Goal: Transaction & Acquisition: Purchase product/service

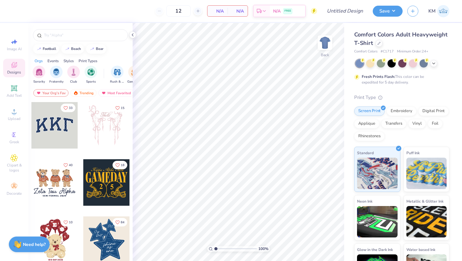
click at [379, 47] on div "Comfort Colors Adult Heavyweight T-Shirt" at bounding box center [401, 39] width 95 height 17
click at [378, 44] on icon at bounding box center [379, 42] width 3 height 3
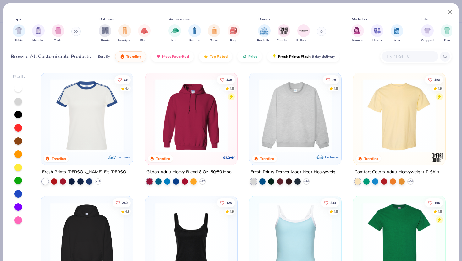
click at [81, 32] on button at bounding box center [75, 31] width 9 height 9
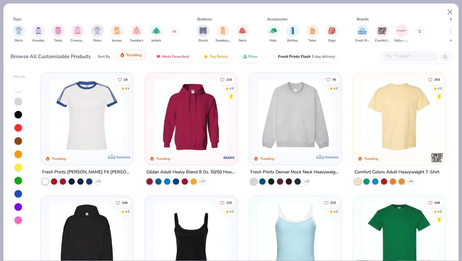
click at [131, 54] on span "Trending" at bounding box center [133, 55] width 15 height 5
click at [138, 56] on span "Trending" at bounding box center [133, 55] width 15 height 5
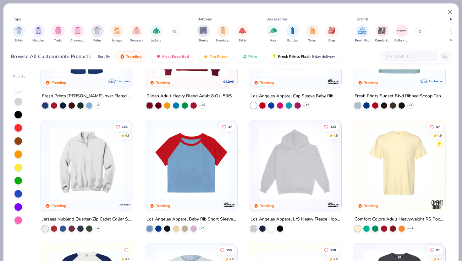
scroll to position [571, 0]
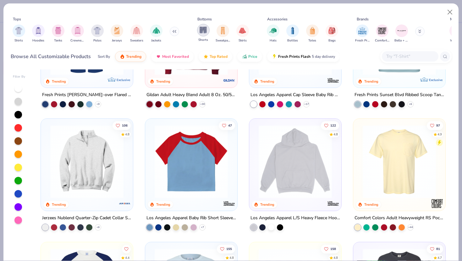
click at [203, 32] on img "filter for Shorts" at bounding box center [203, 29] width 7 height 7
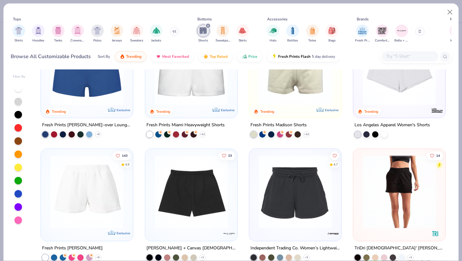
scroll to position [56, 0]
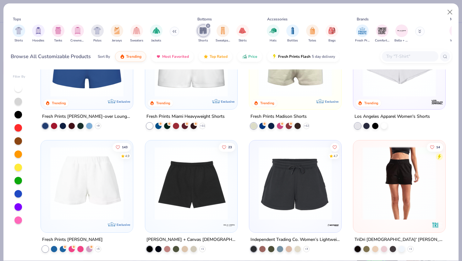
click at [209, 24] on div "filter for Shorts" at bounding box center [208, 26] width 6 height 6
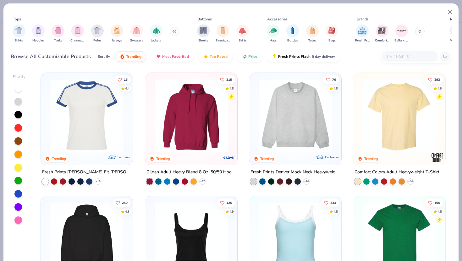
click at [294, 124] on img at bounding box center [296, 115] width 80 height 73
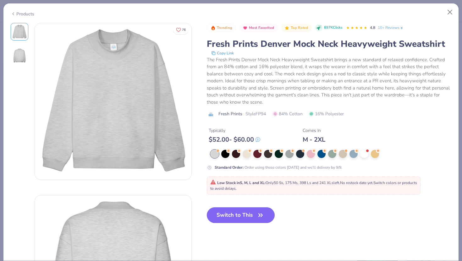
click at [17, 55] on img at bounding box center [19, 55] width 15 height 15
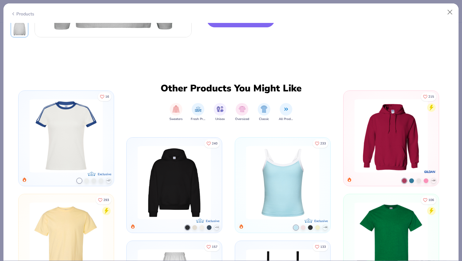
scroll to position [330, 0]
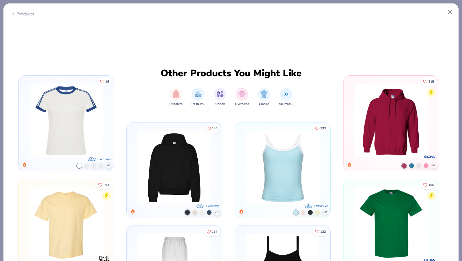
click at [64, 133] on img at bounding box center [66, 120] width 79 height 73
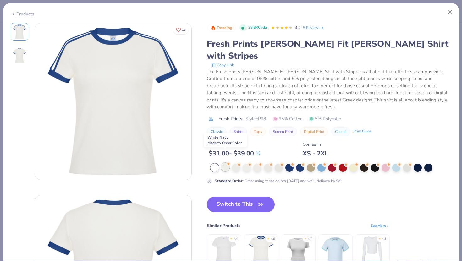
click at [225, 163] on div at bounding box center [225, 167] width 8 height 8
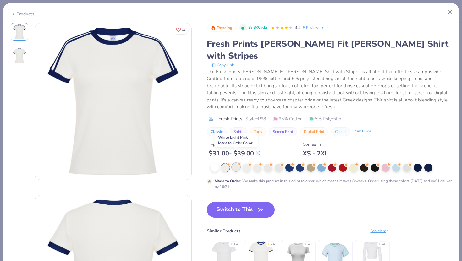
click at [237, 163] on div at bounding box center [236, 167] width 8 height 8
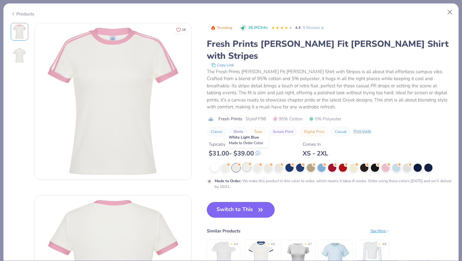
click at [247, 163] on div at bounding box center [247, 167] width 8 height 8
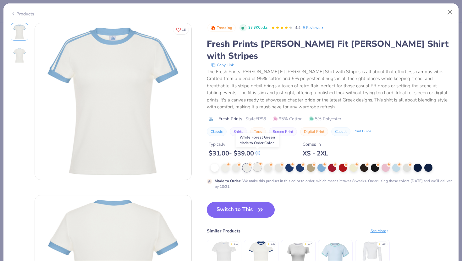
click at [256, 163] on div at bounding box center [257, 167] width 8 height 8
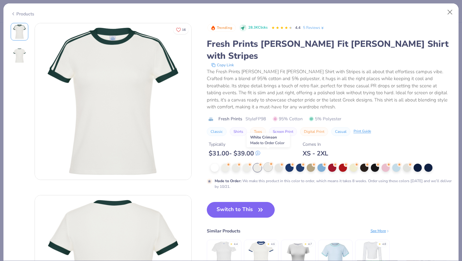
click at [268, 163] on div at bounding box center [268, 167] width 8 height 8
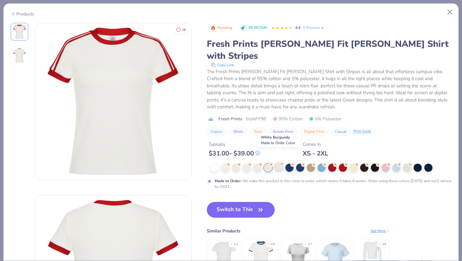
click at [279, 163] on div at bounding box center [279, 167] width 8 height 8
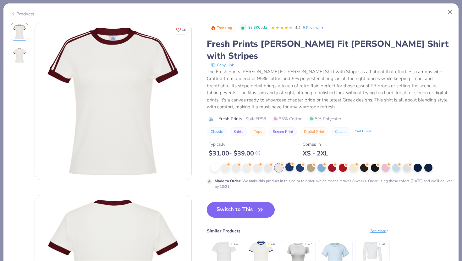
click at [291, 163] on div at bounding box center [290, 167] width 8 height 8
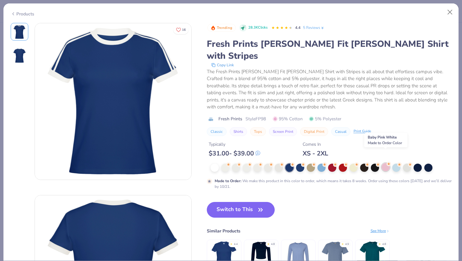
click at [385, 163] on div at bounding box center [386, 167] width 8 height 8
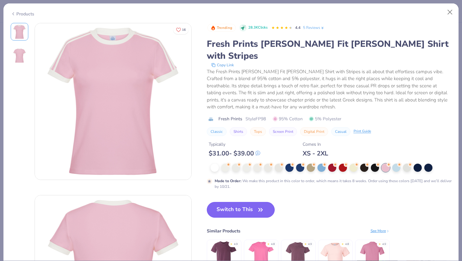
click at [250, 202] on button "Switch to This" at bounding box center [241, 210] width 68 height 16
type input "50"
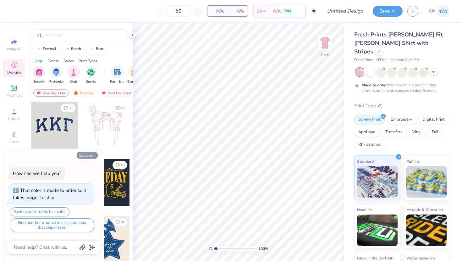
click at [92, 153] on button "Collapse" at bounding box center [87, 155] width 21 height 7
type textarea "x"
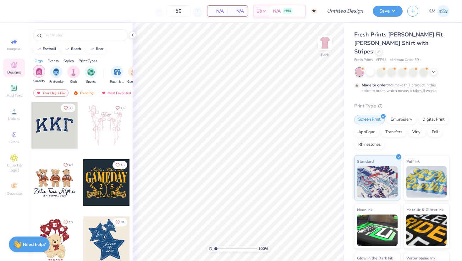
click at [40, 74] on img "filter for Sorority" at bounding box center [39, 71] width 7 height 7
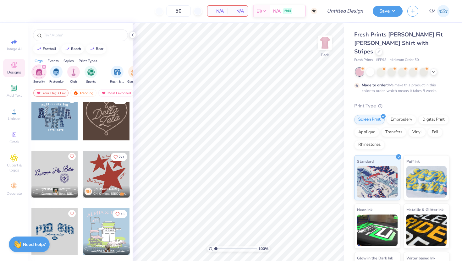
scroll to position [237, 0]
click at [61, 171] on div at bounding box center [54, 174] width 47 height 47
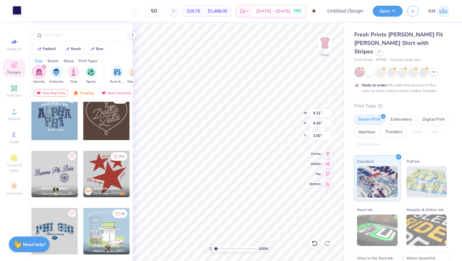
click at [18, 10] on div at bounding box center [17, 10] width 9 height 9
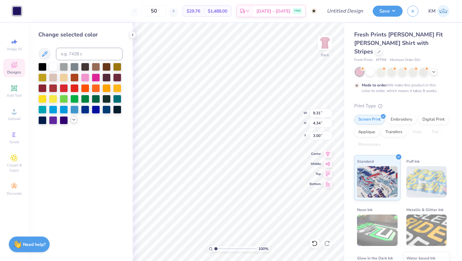
click at [75, 118] on div at bounding box center [73, 119] width 7 height 7
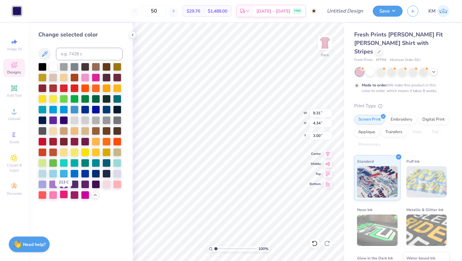
click at [63, 195] on div at bounding box center [64, 195] width 8 height 8
type input "2.43"
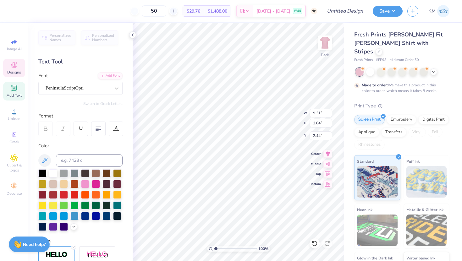
scroll to position [0, 1]
type textarea "Delta Zeta"
type input "0.91"
type input "1.07"
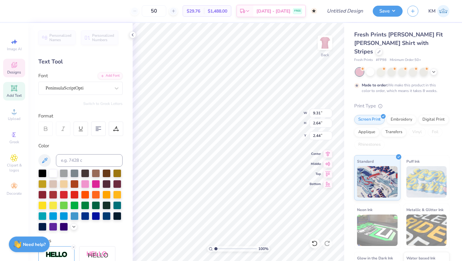
type input "5.07"
click at [11, 118] on span "Upload" at bounding box center [14, 118] width 13 height 5
click at [15, 114] on icon at bounding box center [14, 112] width 8 height 8
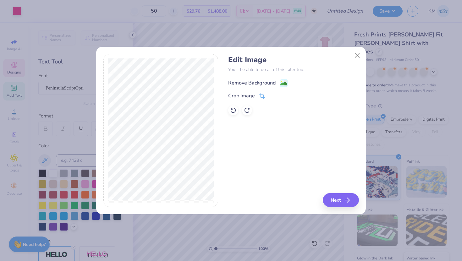
click at [274, 84] on div "Remove Background" at bounding box center [251, 83] width 47 height 8
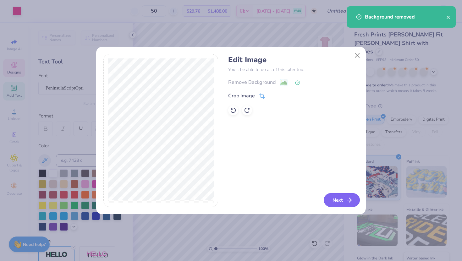
click at [337, 198] on button "Next" at bounding box center [342, 200] width 36 height 14
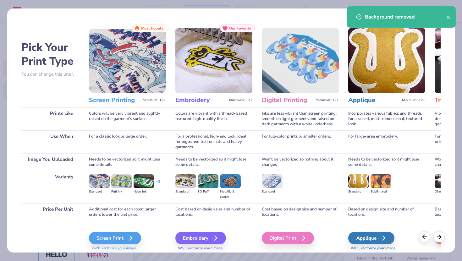
scroll to position [21, 0]
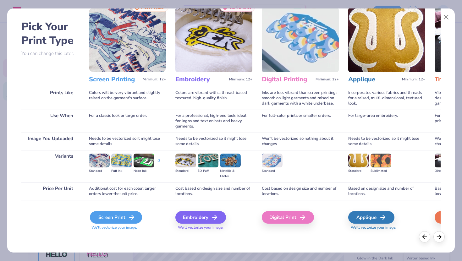
click at [117, 213] on div "Screen Print" at bounding box center [116, 217] width 52 height 13
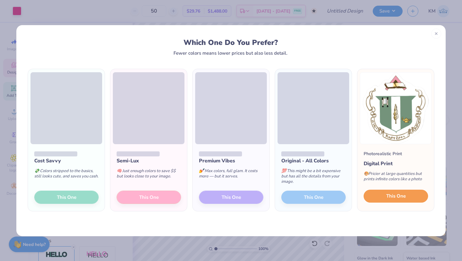
click at [385, 198] on button "This One" at bounding box center [396, 196] width 64 height 13
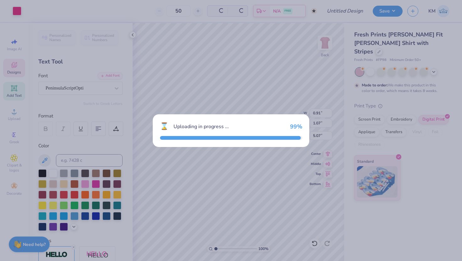
type input "10.74"
type input "11.66"
type input "4.17"
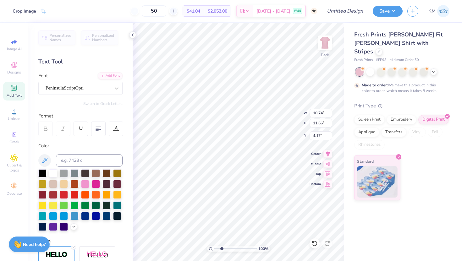
type input "4.01"
type textarea "x"
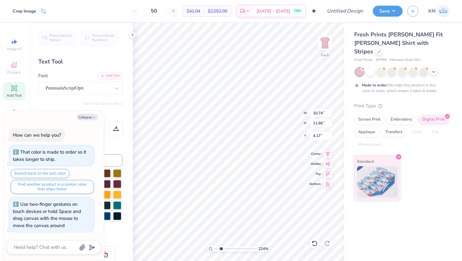
drag, startPoint x: 216, startPoint y: 247, endPoint x: 221, endPoint y: 246, distance: 5.6
type input "2.24"
click at [221, 246] on input "range" at bounding box center [235, 249] width 42 height 6
type textarea "x"
drag, startPoint x: 221, startPoint y: 247, endPoint x: 211, endPoint y: 244, distance: 10.2
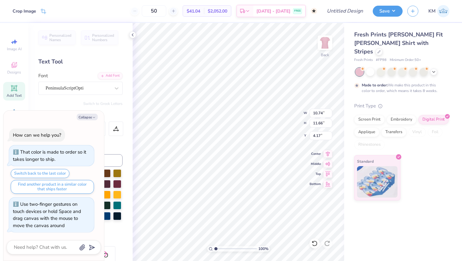
type input "1"
click at [214, 246] on input "range" at bounding box center [235, 249] width 42 height 6
type textarea "x"
type input "3.55"
type input "3.85"
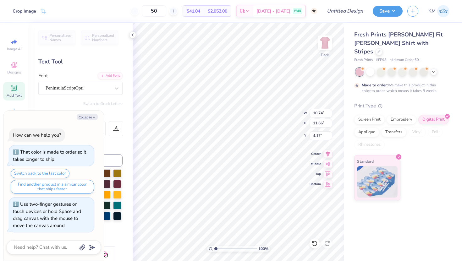
type input "11.98"
type textarea "x"
type input "7.89"
click at [214, 248] on div "100 %" at bounding box center [238, 249] width 63 height 6
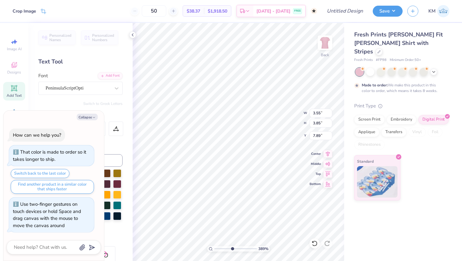
drag, startPoint x: 215, startPoint y: 248, endPoint x: 232, endPoint y: 248, distance: 17.0
click at [232, 248] on input "range" at bounding box center [235, 249] width 42 height 6
drag, startPoint x: 232, startPoint y: 249, endPoint x: 222, endPoint y: 247, distance: 10.5
type input "2.44"
click at [222, 247] on input "range" at bounding box center [235, 249] width 42 height 6
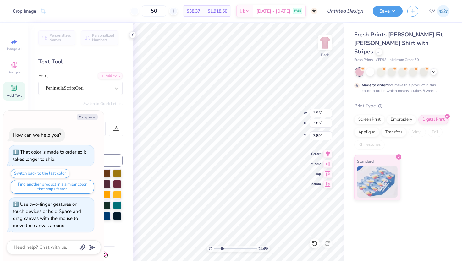
type textarea "x"
type input "4.38"
type textarea "x"
type input "2.47"
type input "2.68"
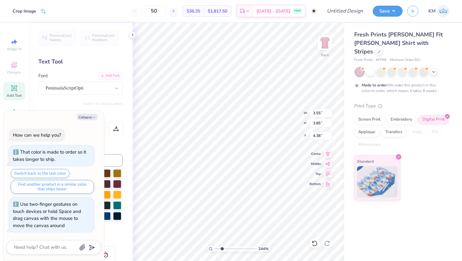
type input "5.54"
type textarea "x"
type input "4.08"
type textarea "x"
type input "2.35"
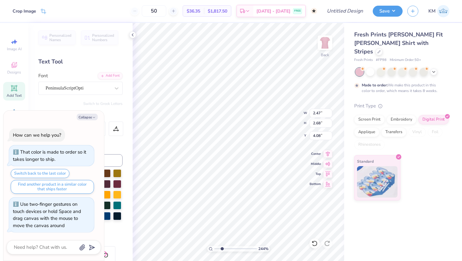
type input "2.55"
type input "4.21"
type textarea "x"
type input "4.10"
type textarea "x"
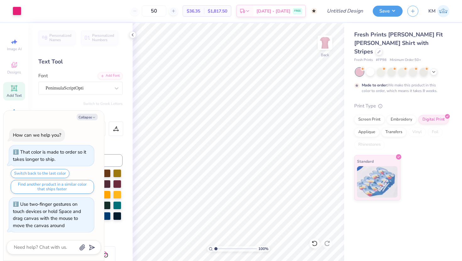
drag, startPoint x: 224, startPoint y: 250, endPoint x: 210, endPoint y: 248, distance: 13.7
type input "1"
click at [214, 248] on input "range" at bounding box center [235, 249] width 42 height 6
type textarea "x"
type input "8.76"
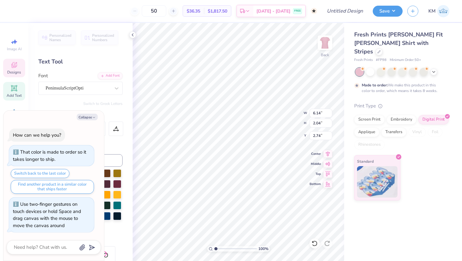
type input "2.91"
type input "2.27"
type textarea "x"
type input "1.73"
type textarea "x"
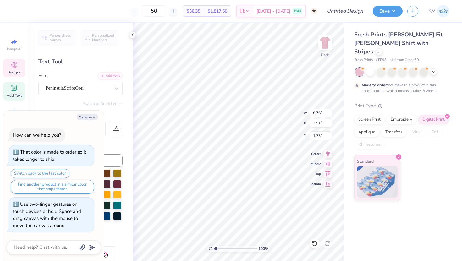
type input "1.98"
click at [92, 120] on div "Collapse How can we help you? That color is made to order so it takes longer to…" at bounding box center [53, 186] width 101 height 151
click at [92, 117] on button "Collapse" at bounding box center [87, 117] width 21 height 7
type textarea "x"
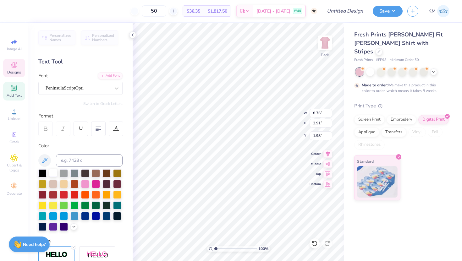
click at [52, 172] on div at bounding box center [53, 173] width 8 height 8
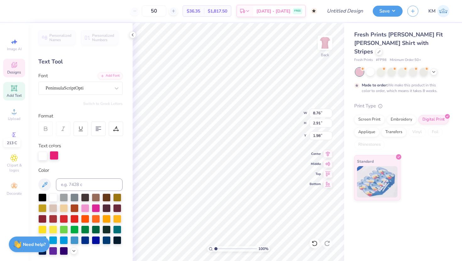
click at [54, 157] on div at bounding box center [54, 155] width 9 height 9
click at [94, 208] on div at bounding box center [96, 208] width 8 height 8
click at [54, 196] on div at bounding box center [53, 197] width 8 height 8
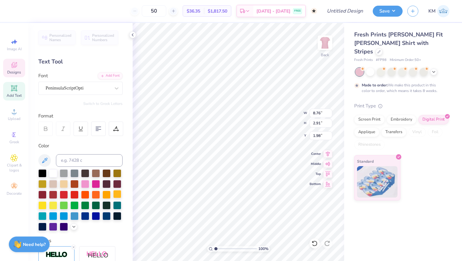
type input "1.81"
type input "4.21"
type input "2.25"
type input "2.46"
type input "4.30"
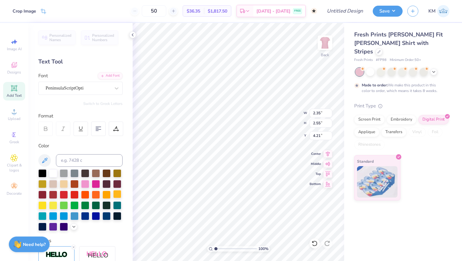
type input "4.12"
click at [97, 81] on div "Font PeninsulaScriptOpti" at bounding box center [80, 83] width 84 height 23
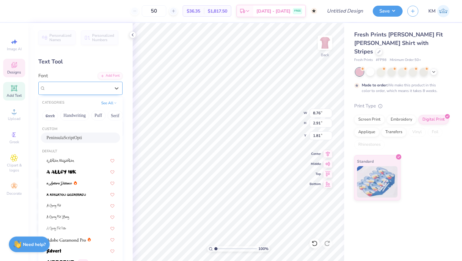
click at [99, 87] on div "PeninsulaScriptOpti" at bounding box center [78, 88] width 66 height 10
click at [75, 183] on icon at bounding box center [75, 183] width 3 height 4
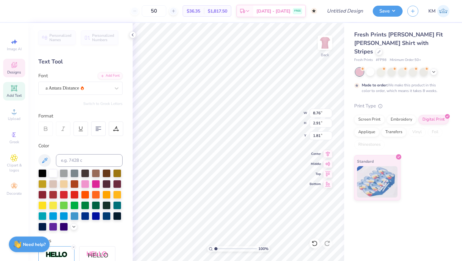
type input "9.55"
type input "3.82"
type input "1.23"
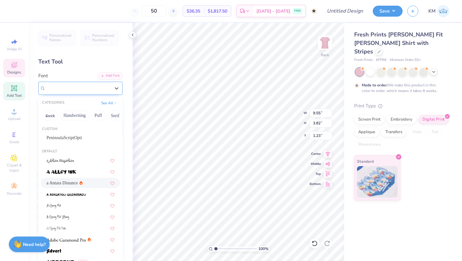
click at [101, 89] on div "a Antara Distance" at bounding box center [78, 88] width 66 height 10
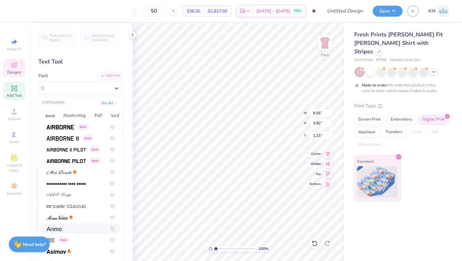
scroll to position [138, 0]
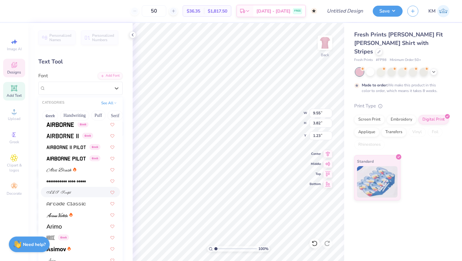
click at [68, 194] on img at bounding box center [59, 193] width 25 height 4
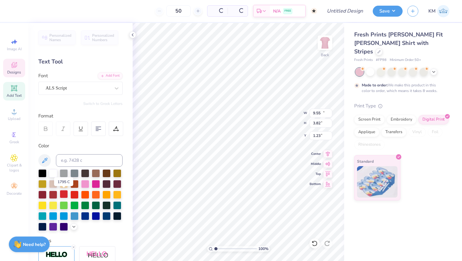
type input "11.75"
type input "3.45"
type input "1.56"
type input "4.33"
type input "0.91"
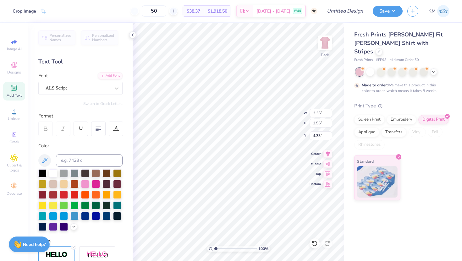
type input "1.07"
type input "5.07"
type input "2.16"
type input "2.34"
type input "4.22"
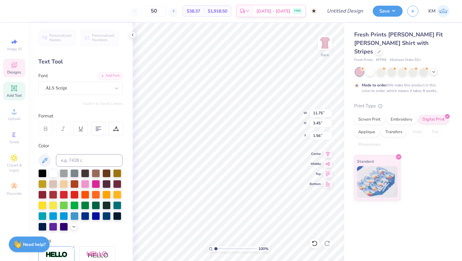
type input "1.52"
type textarea "DeltaZeta"
type input "1.61"
type textarea "Delta Zeta"
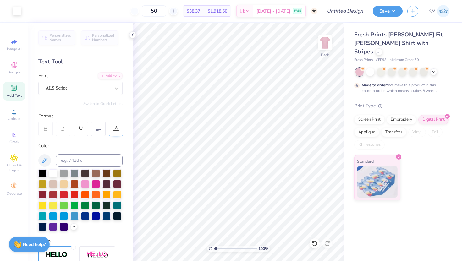
click at [121, 126] on div at bounding box center [116, 129] width 14 height 14
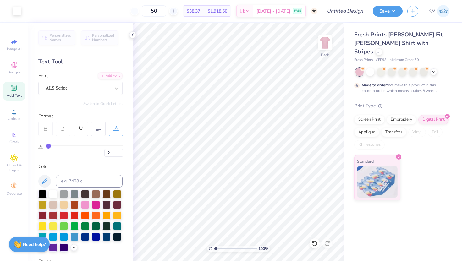
type input "2"
type input "3"
type input "5"
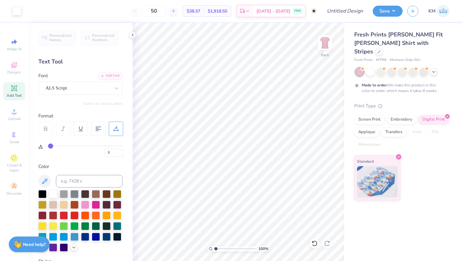
type input "5"
type input "8"
type input "10"
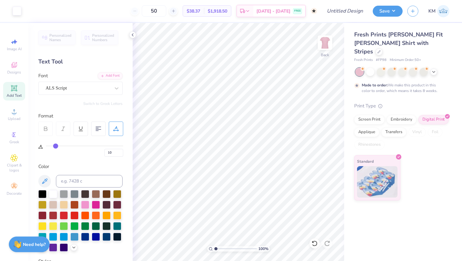
type input "14"
type input "17"
type input "19"
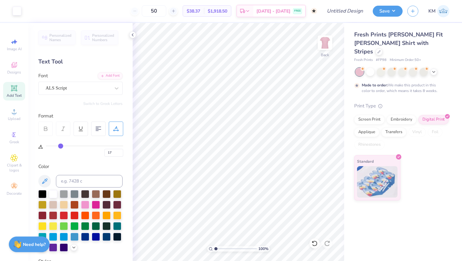
type input "19"
type input "21"
type input "23"
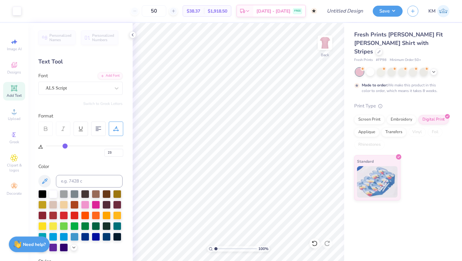
type input "25"
type input "27"
type input "29"
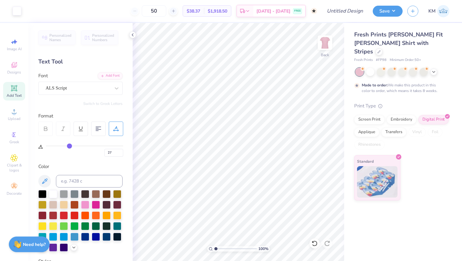
type input "29"
type input "30"
type input "32"
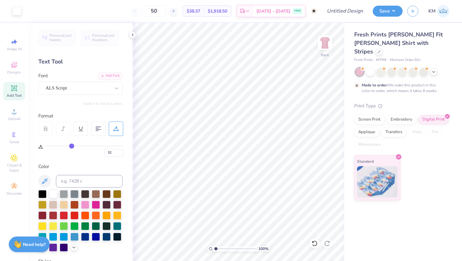
type input "33"
type input "34"
type input "35"
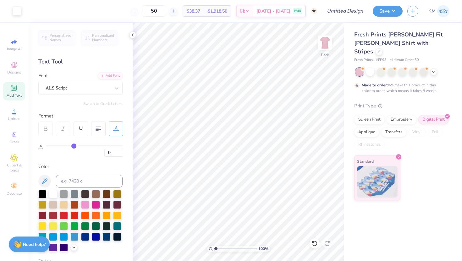
type input "35"
type input "36"
type input "37"
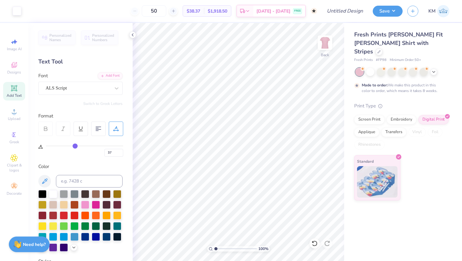
type input "39"
type input "42"
type input "44"
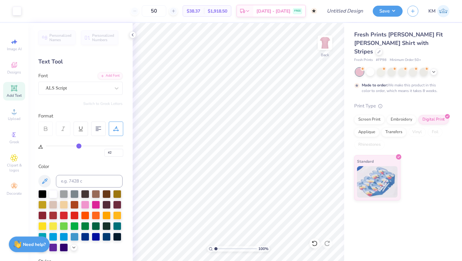
type input "44"
type input "48"
type input "51"
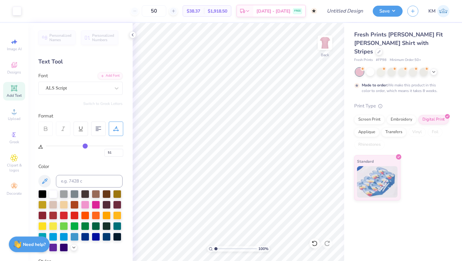
type input "53"
type input "54"
type input "56"
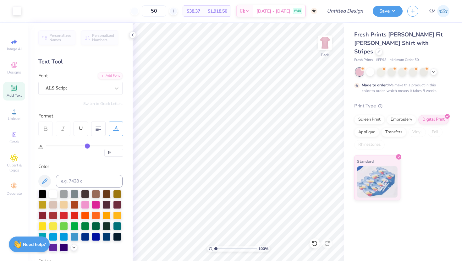
type input "56"
type input "57"
type input "58"
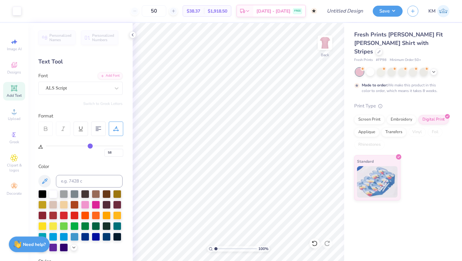
type input "59"
type input "60"
type input "61"
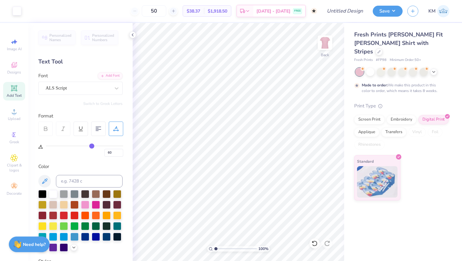
type input "61"
type input "62"
type input "61"
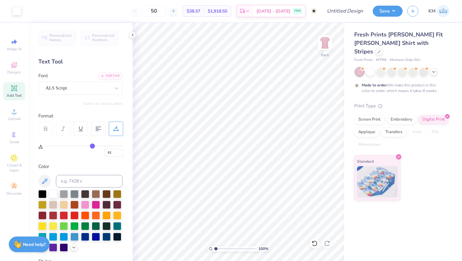
drag, startPoint x: 50, startPoint y: 146, endPoint x: 92, endPoint y: 154, distance: 43.7
click at [92, 147] on input "range" at bounding box center [84, 146] width 77 height 1
click at [94, 147] on div "61" at bounding box center [84, 151] width 77 height 11
type input "62"
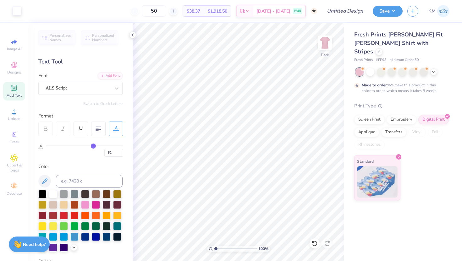
type input "60"
type input "58"
type input "56"
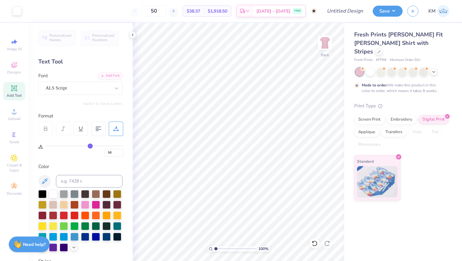
type input "56"
type input "54"
type input "51"
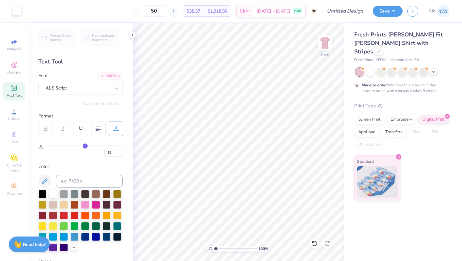
type input "49"
type input "46"
type input "43"
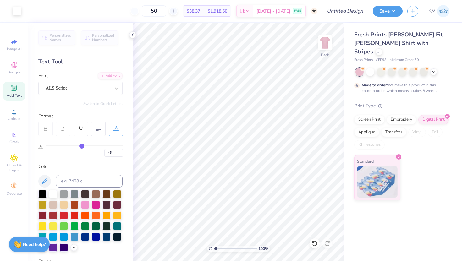
type input "43"
type input "40"
type input "38"
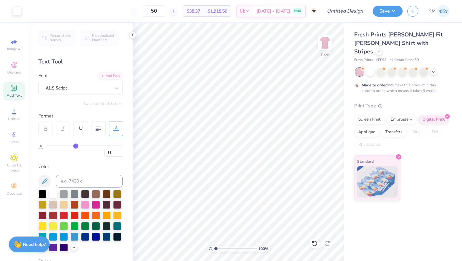
type input "34"
type input "31"
type input "29"
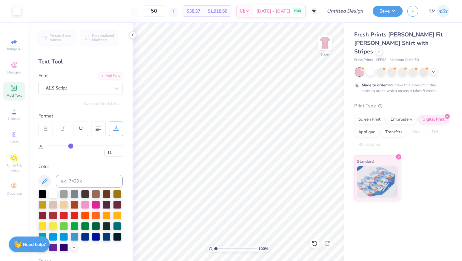
type input "29"
type input "26"
type input "22"
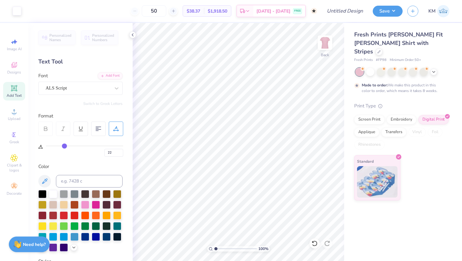
type input "18"
type input "16"
type input "14"
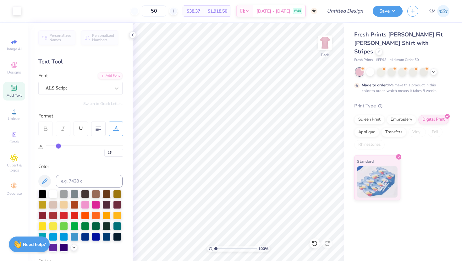
type input "14"
type input "11"
type input "9"
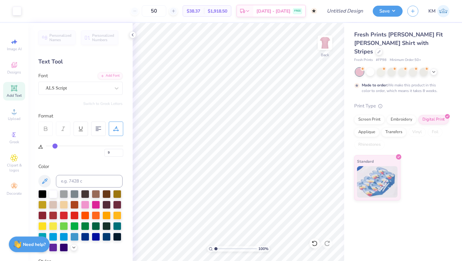
type input "6"
type input "5"
type input "2"
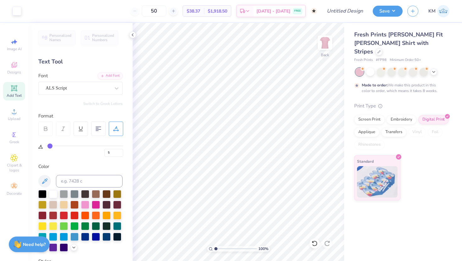
type input "2"
type input "0"
drag, startPoint x: 94, startPoint y: 147, endPoint x: 32, endPoint y: 137, distance: 62.8
type input "0"
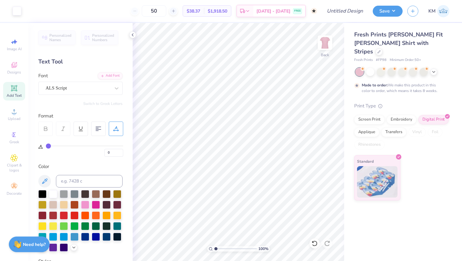
click at [46, 146] on input "range" at bounding box center [84, 146] width 77 height 1
type input "1.79"
type input "1.69"
type input "1.84"
type input "4.73"
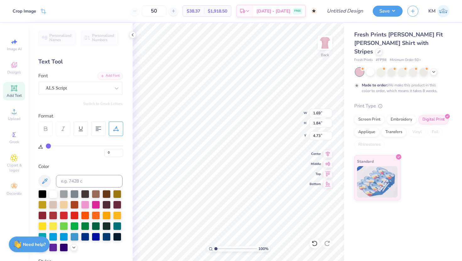
type input "4.31"
type input "1.98"
type input "4.50"
type textarea "DeltaZeta"
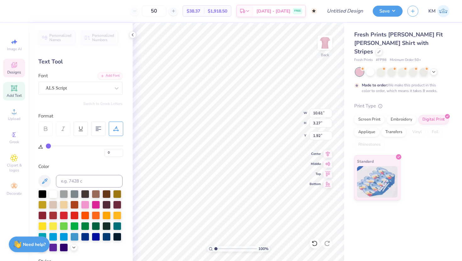
type input "2.15"
click at [11, 70] on div "Designs" at bounding box center [14, 68] width 22 height 19
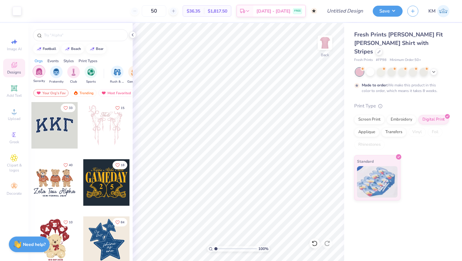
click at [41, 73] on img "filter for Sorority" at bounding box center [39, 71] width 7 height 7
